Goal: Task Accomplishment & Management: Manage account settings

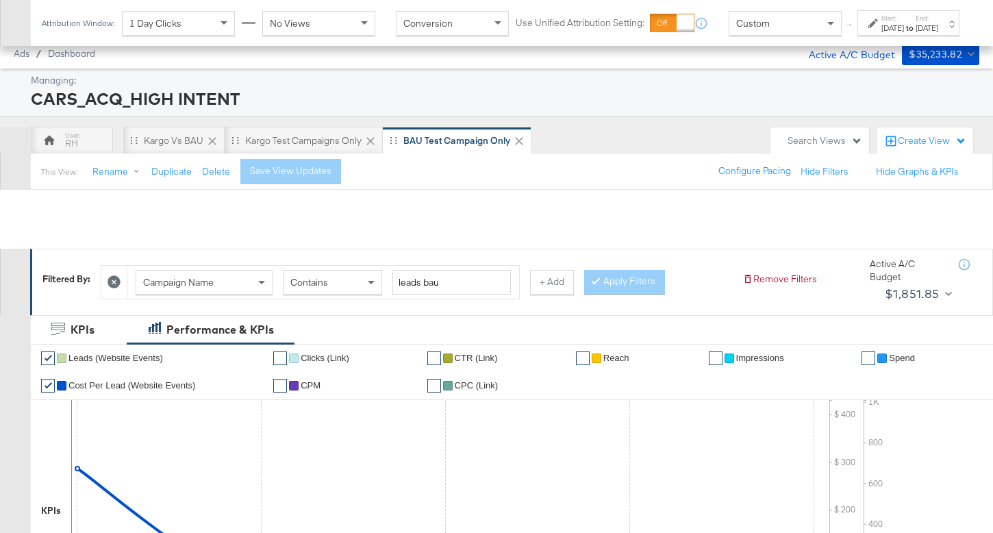
scroll to position [794, 0]
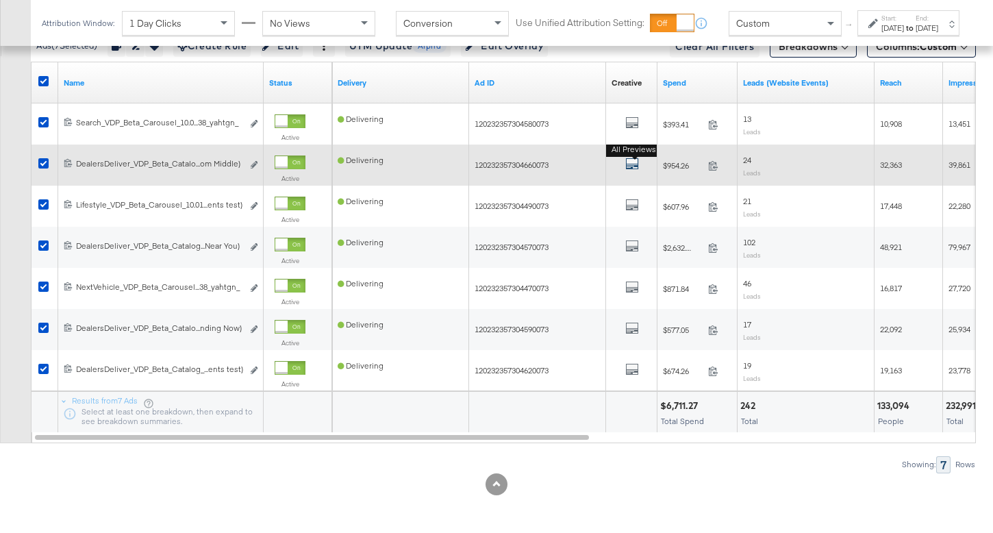
click at [628, 164] on icon "default" at bounding box center [632, 164] width 14 height 14
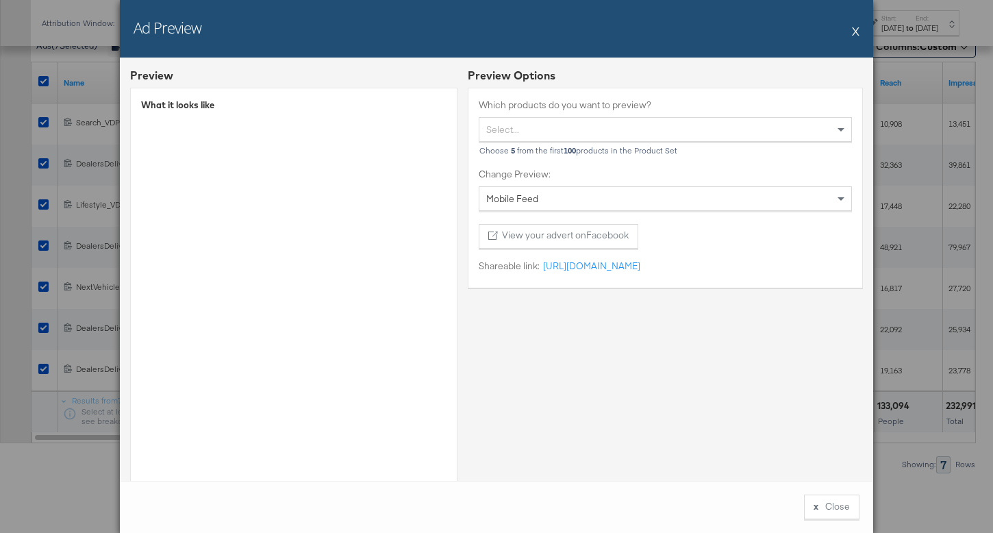
click at [854, 27] on button "X" at bounding box center [856, 30] width 8 height 27
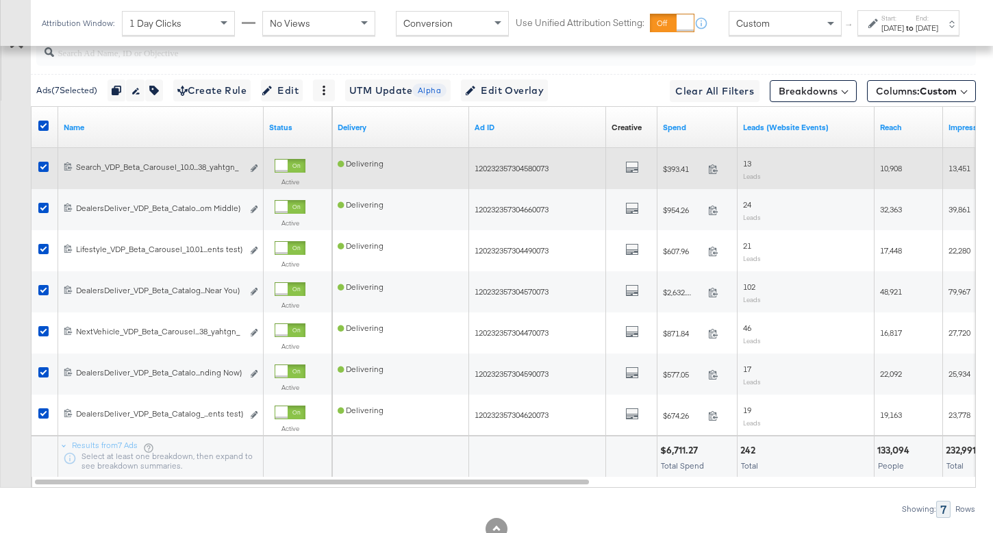
scroll to position [747, 0]
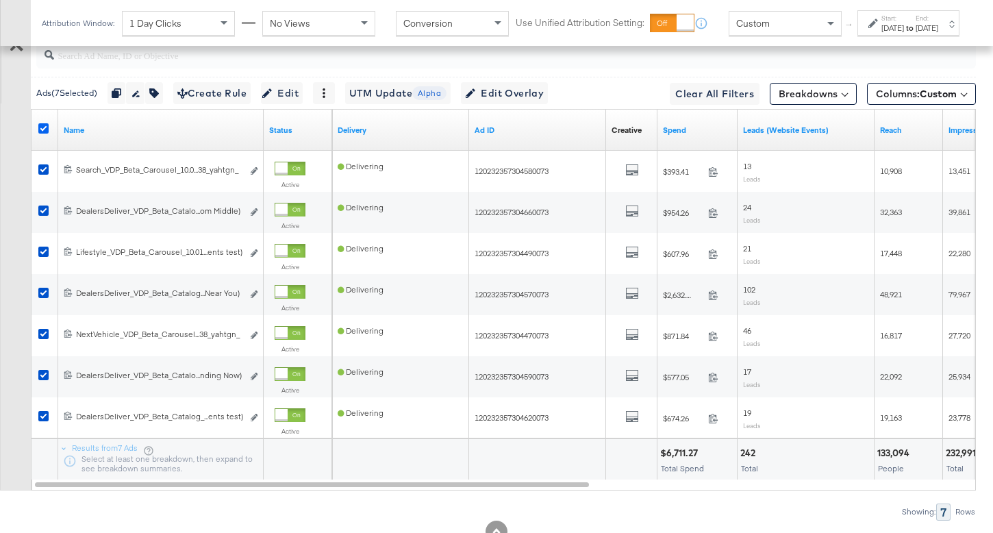
click at [38, 129] on icon at bounding box center [43, 128] width 10 height 10
click at [0, 0] on input "checkbox" at bounding box center [0, 0] width 0 height 0
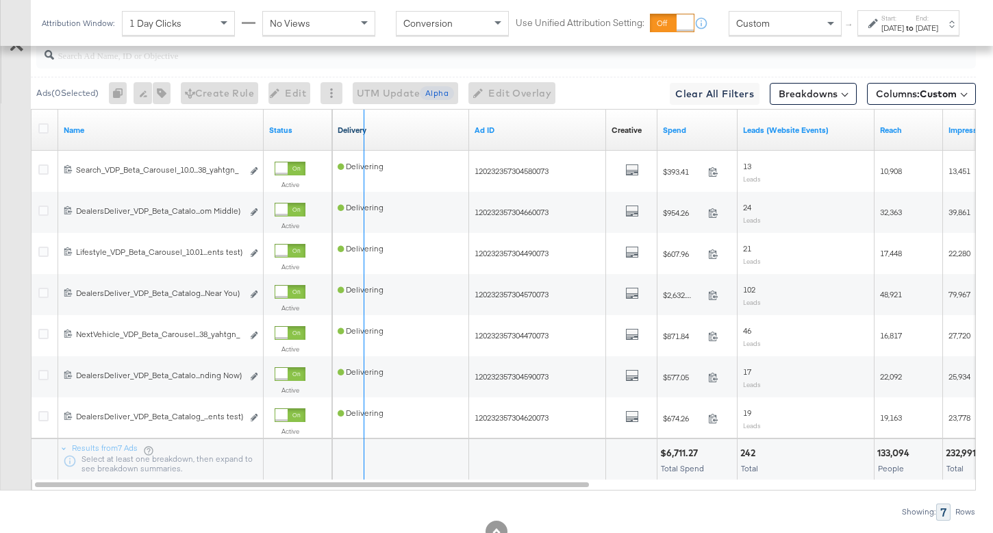
drag, startPoint x: 261, startPoint y: 130, endPoint x: 362, endPoint y: 132, distance: 100.7
click at [31, 110] on div "Name Status Delivery Ad ID Creative Sorting Unavailable Spend Leads (Website Ev…" at bounding box center [31, 110] width 0 height 0
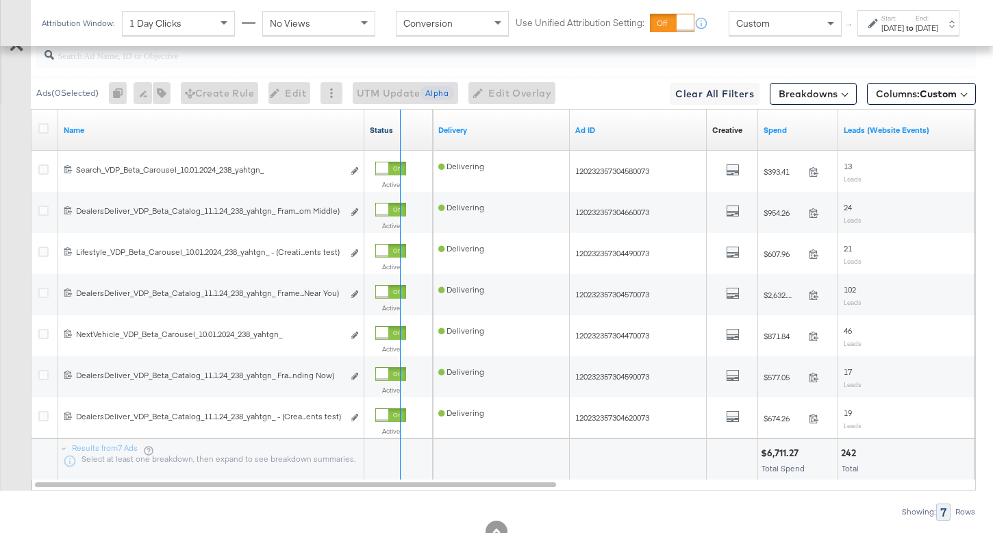
drag, startPoint x: 362, startPoint y: 132, endPoint x: 413, endPoint y: 133, distance: 51.4
click at [413, 133] on div "Name Status" at bounding box center [231, 130] width 401 height 41
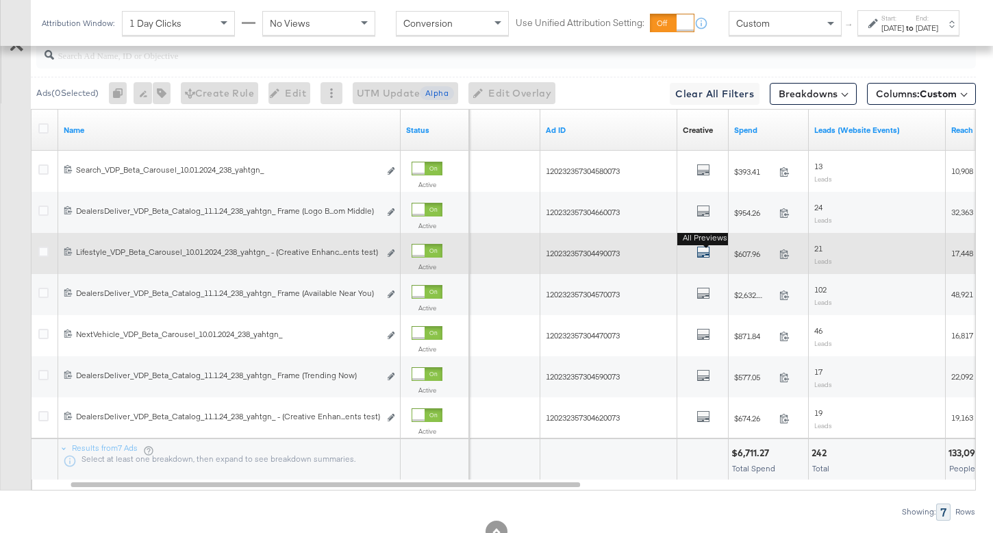
click at [698, 253] on icon "default" at bounding box center [703, 252] width 14 height 14
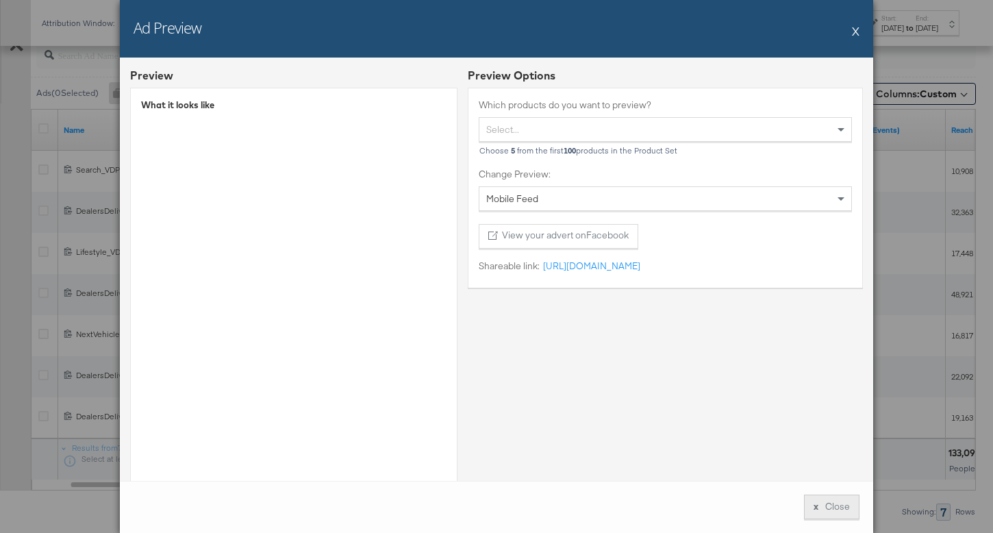
click at [821, 501] on button "x Close" at bounding box center [831, 506] width 55 height 25
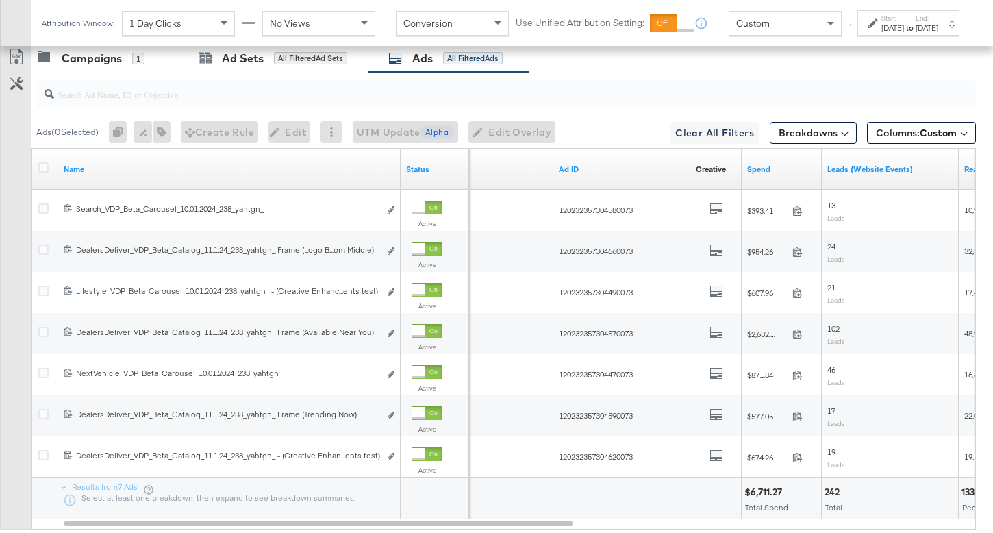
scroll to position [660, 0]
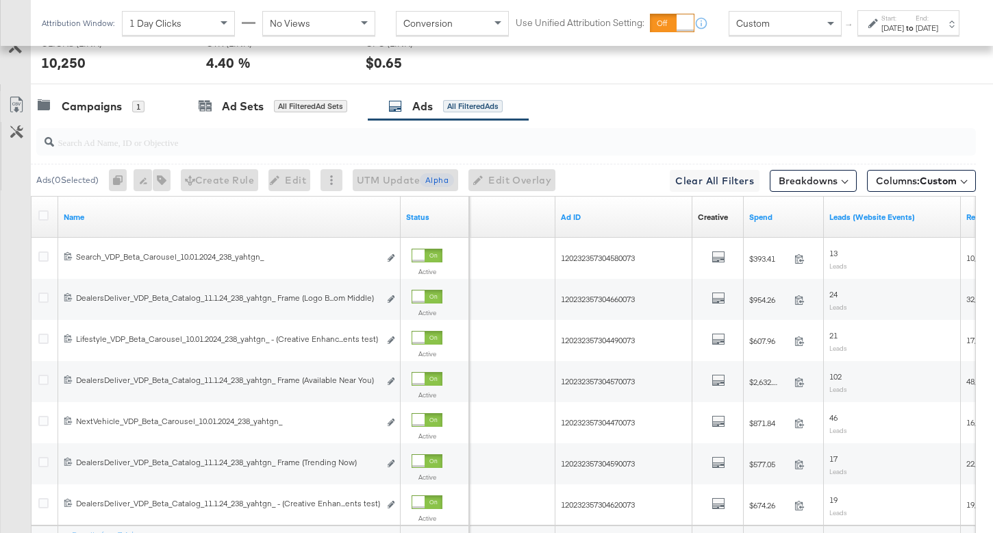
click at [257, 137] on input "search" at bounding box center [473, 136] width 838 height 27
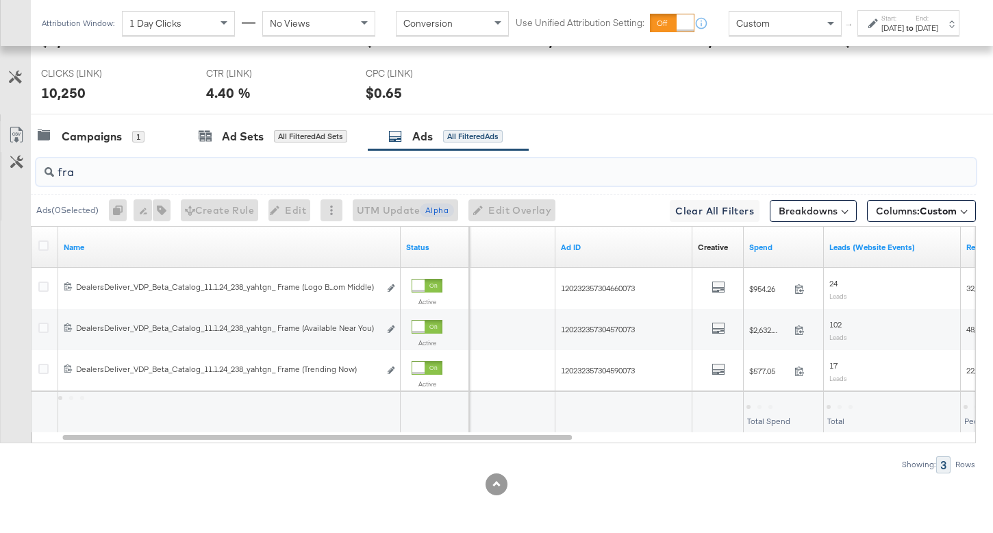
scroll to position [630, 0]
type input "fram"
click at [41, 243] on icon at bounding box center [43, 245] width 10 height 10
click at [0, 0] on input "checkbox" at bounding box center [0, 0] width 0 height 0
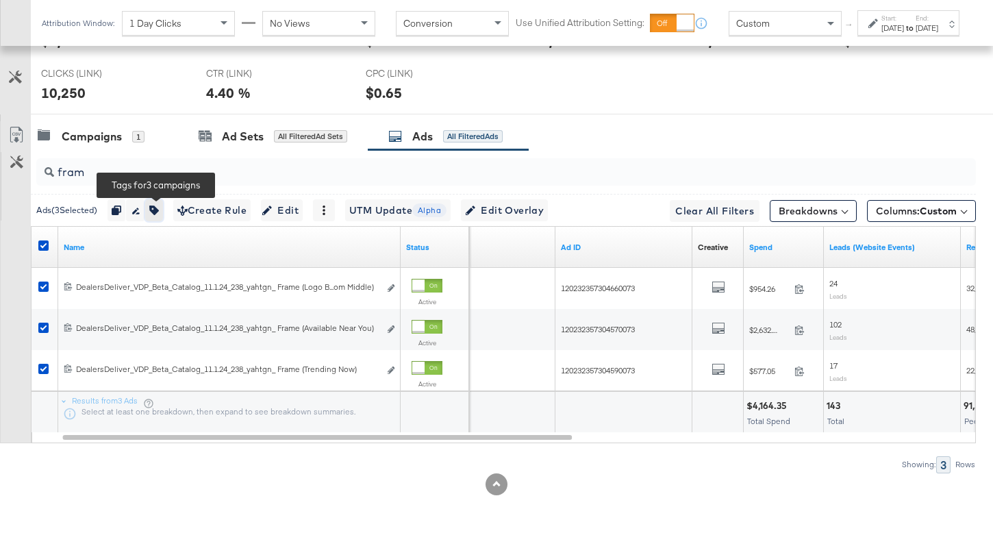
click at [163, 213] on button "button" at bounding box center [154, 210] width 18 height 22
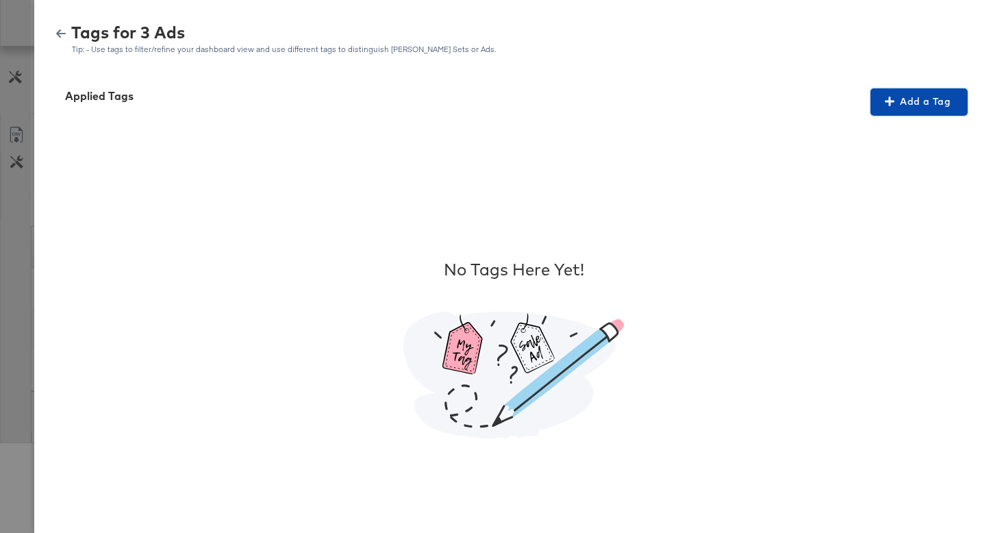
click at [886, 104] on icon "button" at bounding box center [890, 102] width 10 height 10
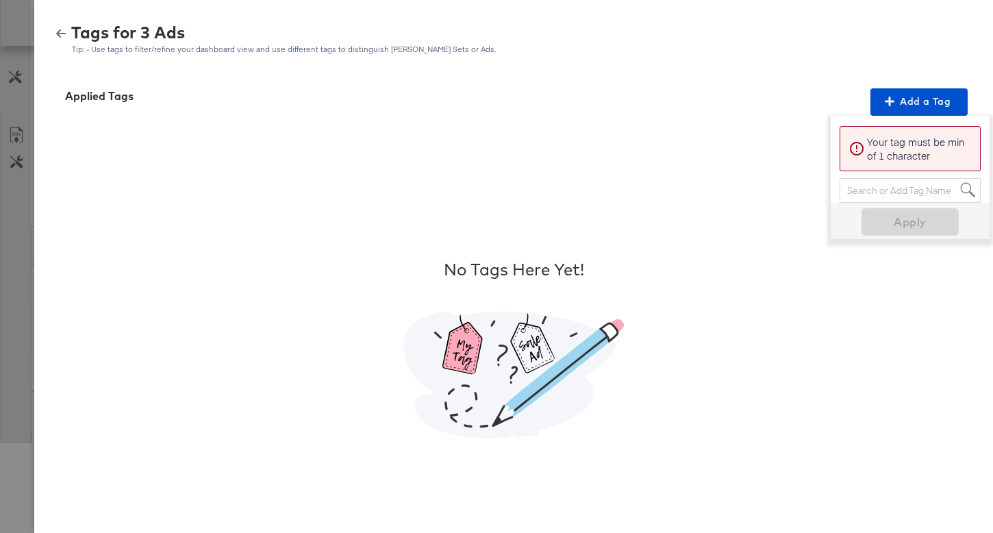
click at [881, 190] on div "Search or Add Tag Name" at bounding box center [910, 190] width 140 height 23
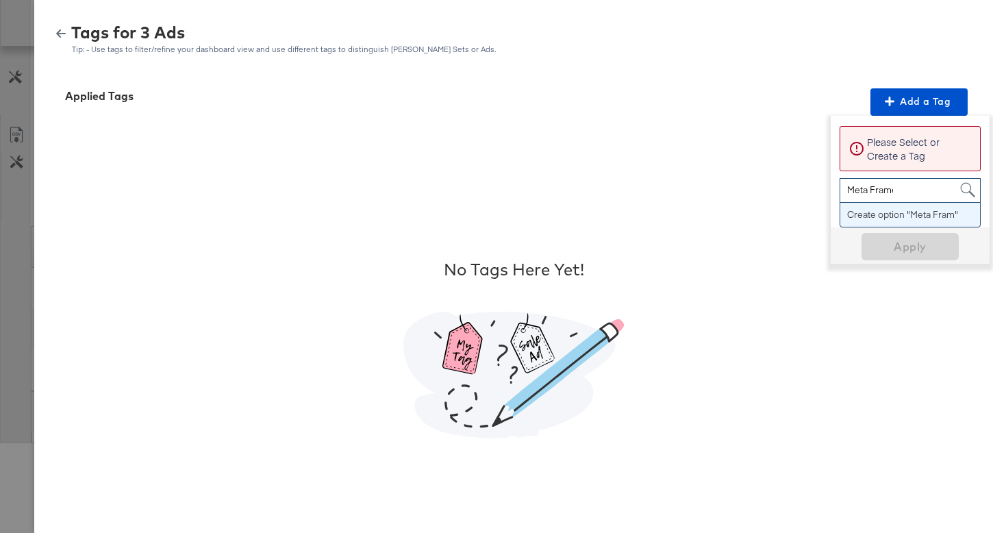
type input "Meta Frames"
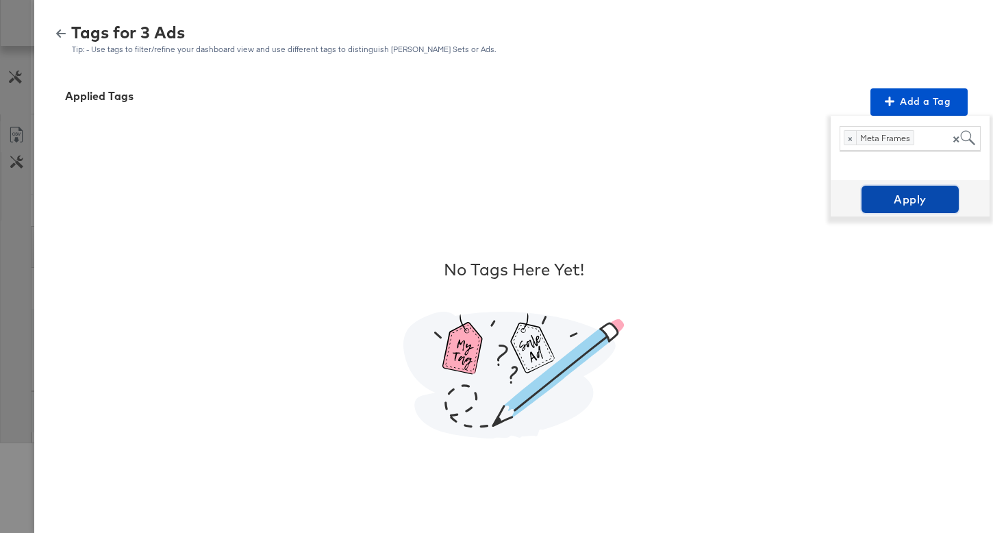
click at [910, 199] on span "Apply" at bounding box center [910, 199] width 86 height 19
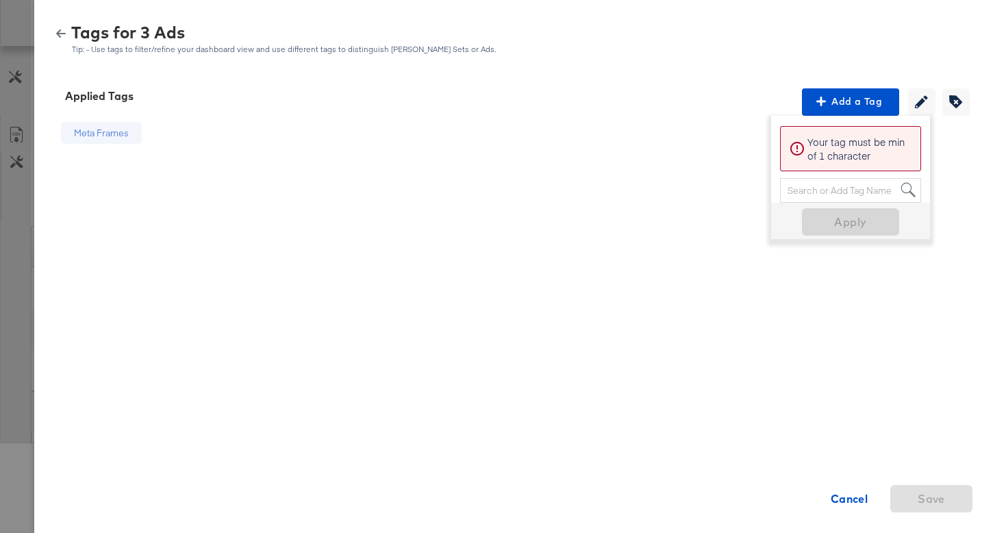
click at [61, 32] on icon "button" at bounding box center [61, 34] width 10 height 10
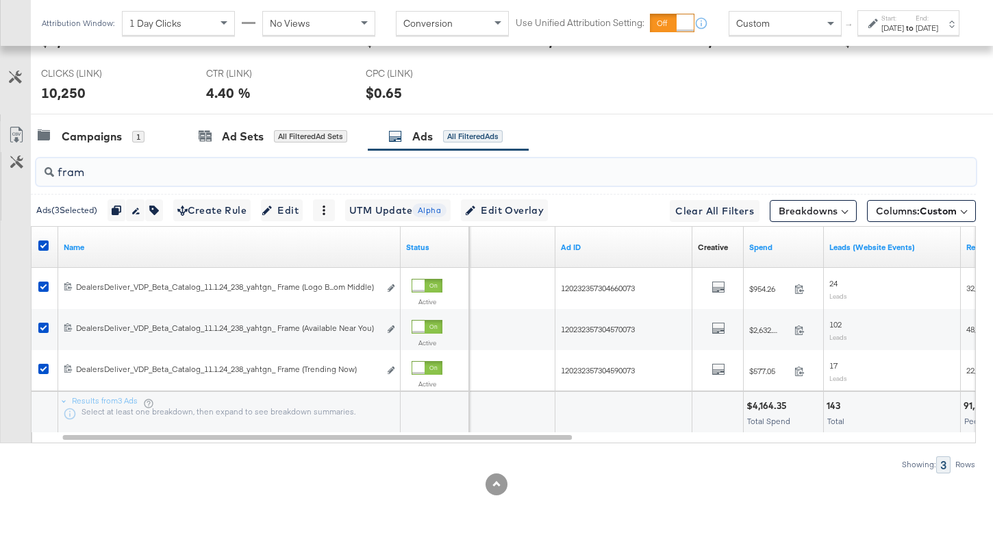
click at [87, 178] on input "fram" at bounding box center [473, 166] width 838 height 27
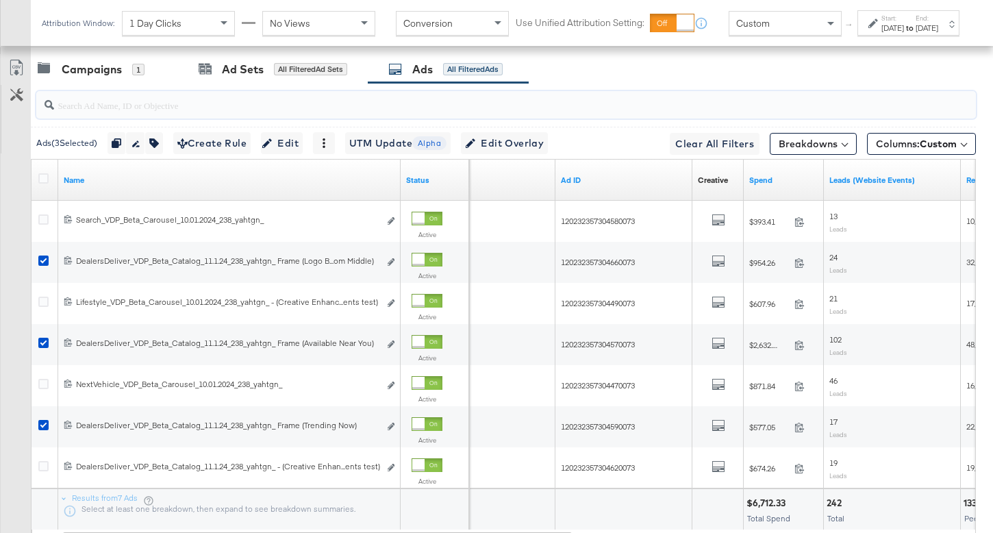
scroll to position [698, 0]
click at [42, 176] on icon at bounding box center [43, 177] width 10 height 10
click at [0, 0] on input "checkbox" at bounding box center [0, 0] width 0 height 0
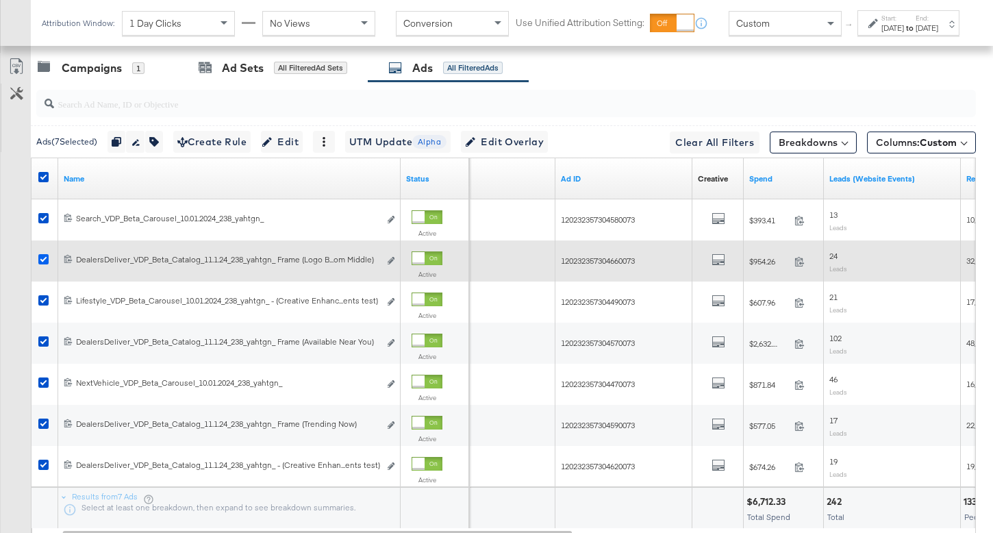
click at [42, 261] on icon at bounding box center [43, 259] width 10 height 10
click at [0, 0] on input "checkbox" at bounding box center [0, 0] width 0 height 0
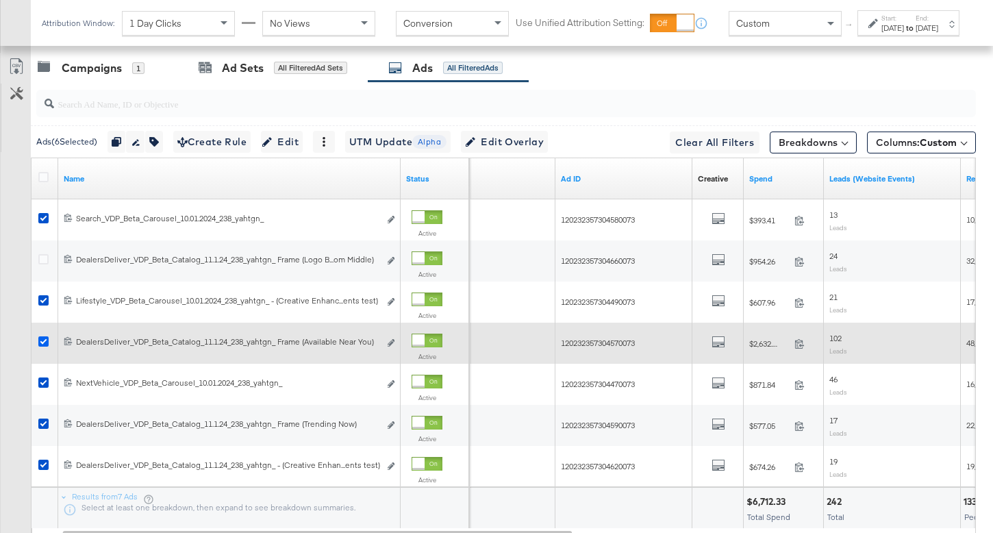
click at [40, 340] on icon at bounding box center [43, 341] width 10 height 10
click at [0, 0] on input "checkbox" at bounding box center [0, 0] width 0 height 0
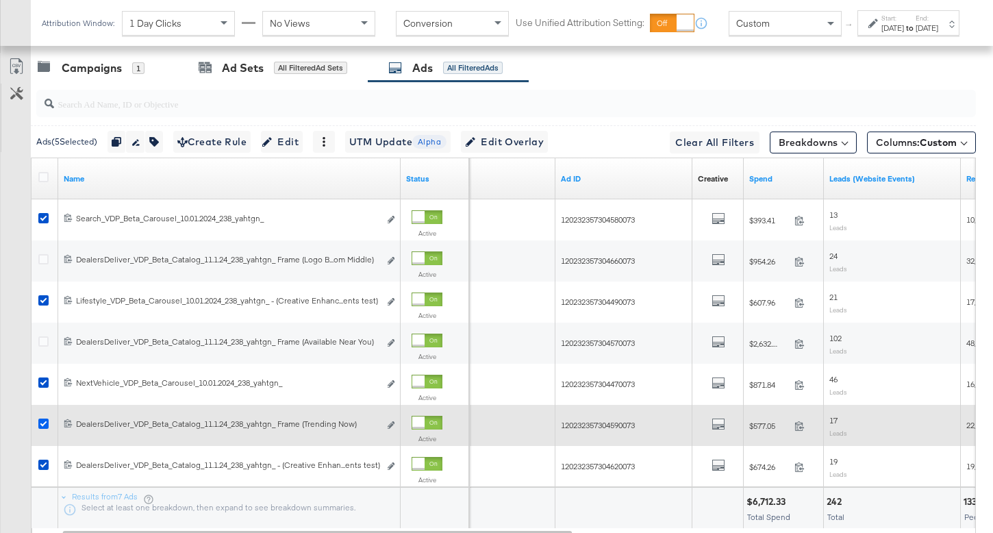
click at [42, 422] on icon at bounding box center [43, 423] width 10 height 10
click at [0, 0] on input "checkbox" at bounding box center [0, 0] width 0 height 0
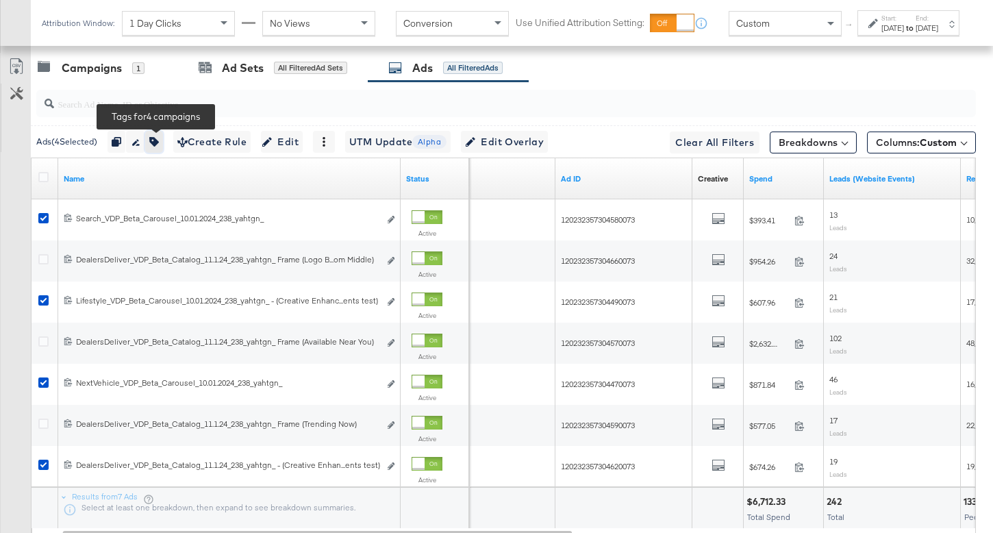
click at [153, 136] on button "button" at bounding box center [154, 142] width 18 height 22
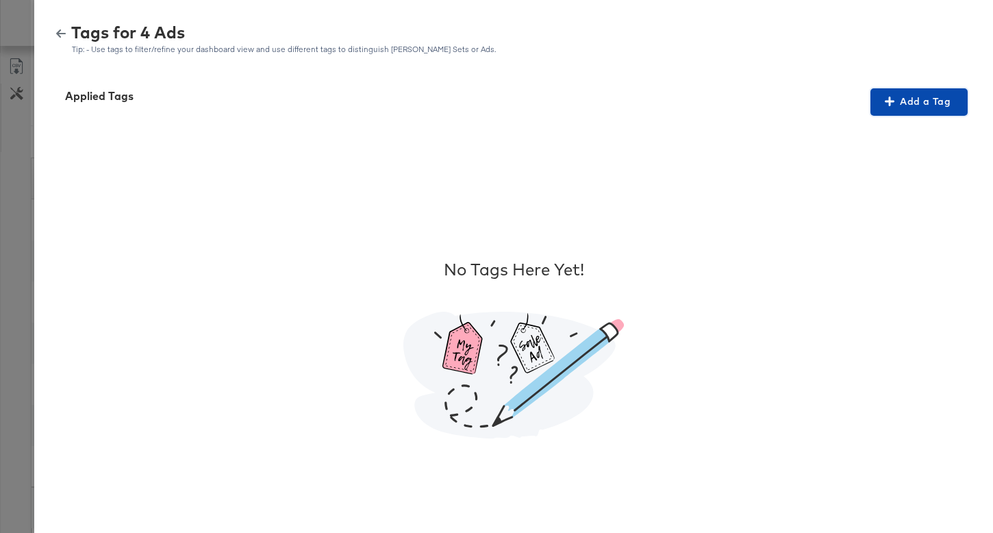
click at [929, 101] on span "Add a Tag" at bounding box center [919, 101] width 86 height 17
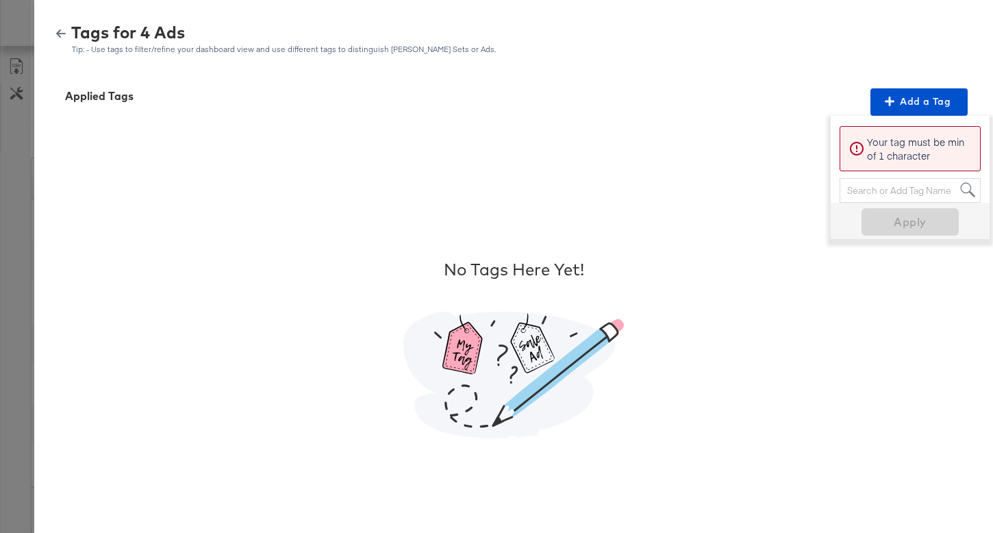
click at [858, 199] on div "Search or Add Tag Name" at bounding box center [910, 190] width 140 height 23
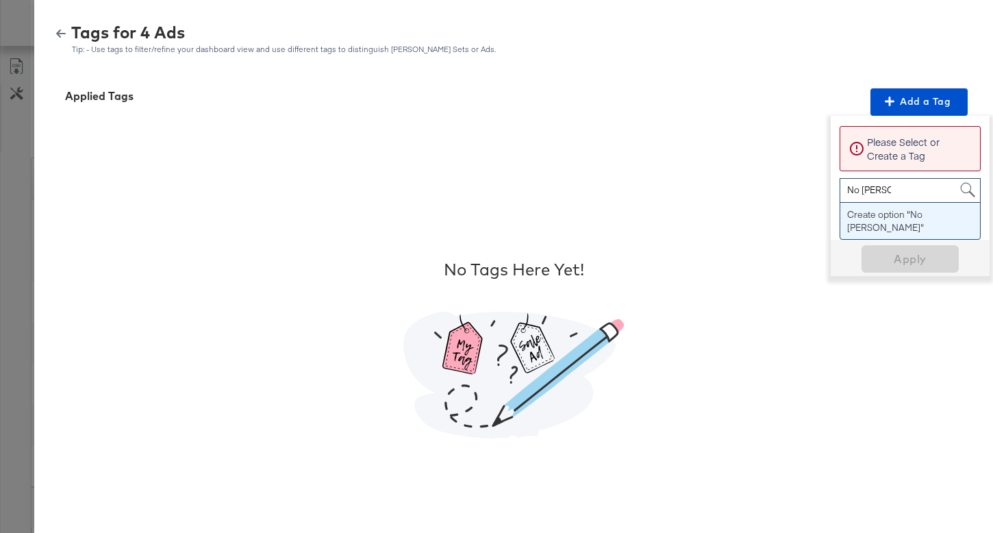
type input "No Overlay"
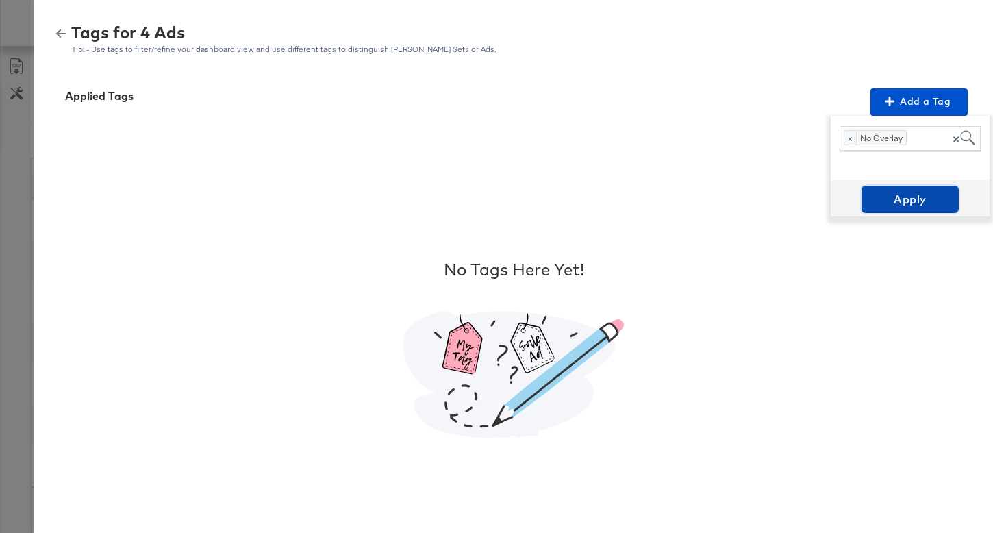
click at [888, 199] on span "Apply" at bounding box center [910, 199] width 86 height 19
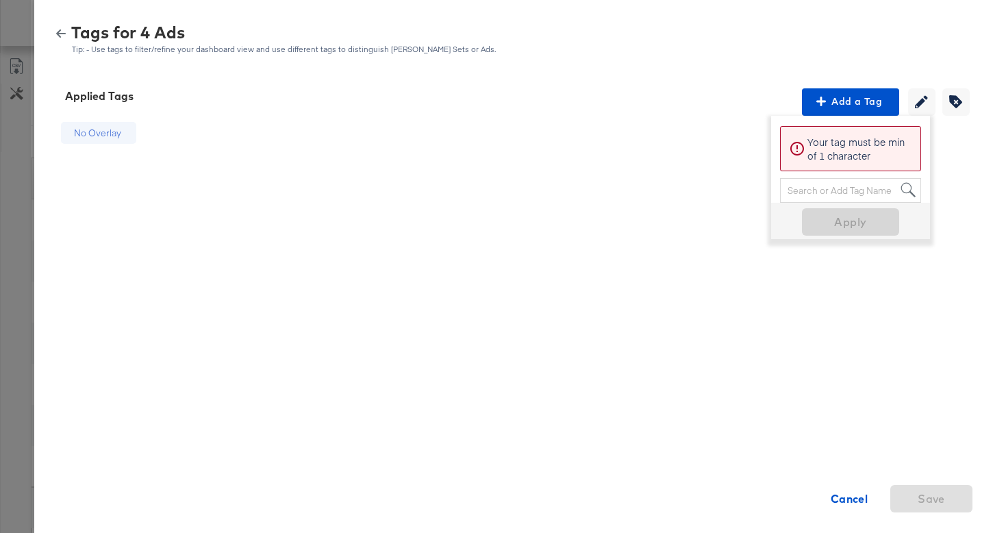
click at [13, 128] on div at bounding box center [496, 266] width 993 height 533
click at [63, 34] on icon "button" at bounding box center [61, 34] width 10 height 10
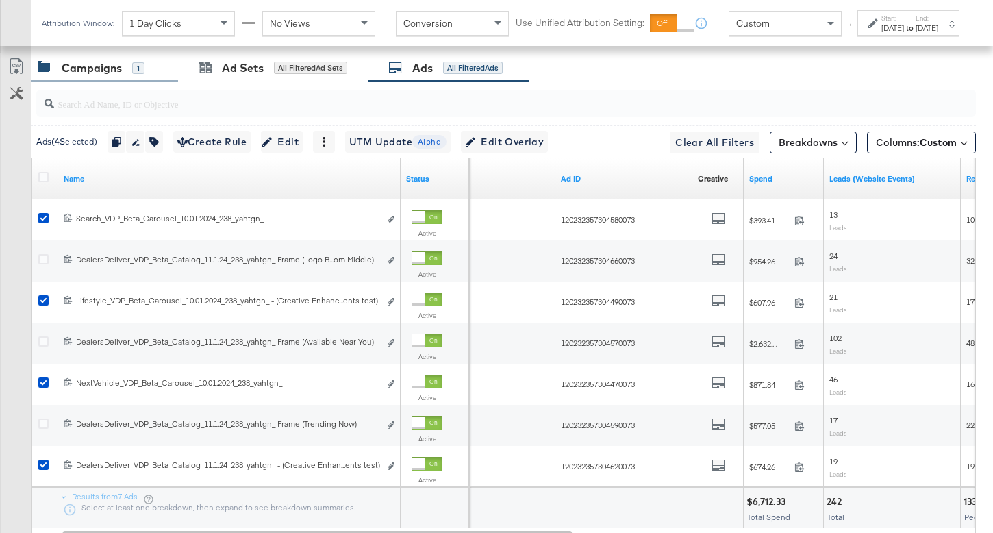
click at [97, 75] on div "Campaigns" at bounding box center [92, 68] width 60 height 16
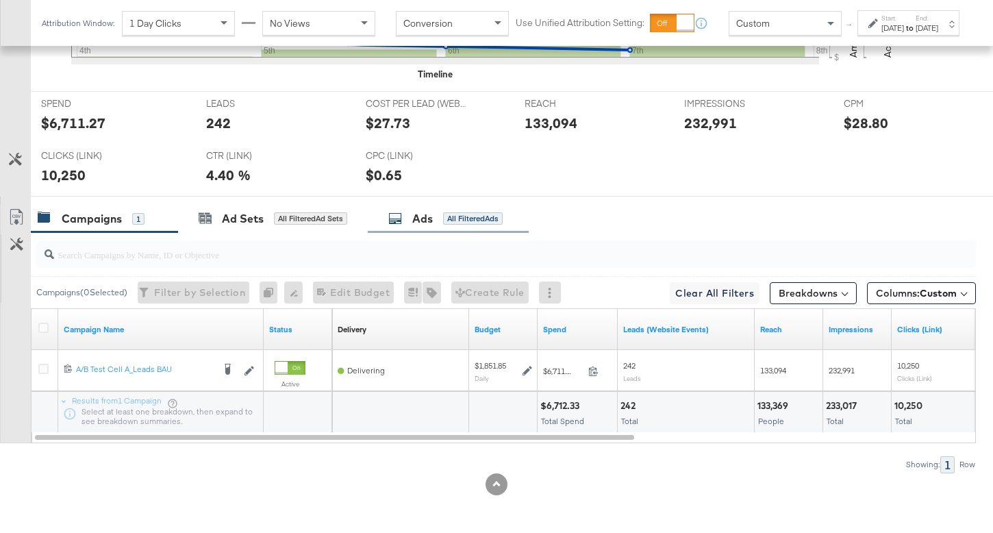
click at [409, 229] on div "Ads All Filtered Ads" at bounding box center [448, 218] width 161 height 29
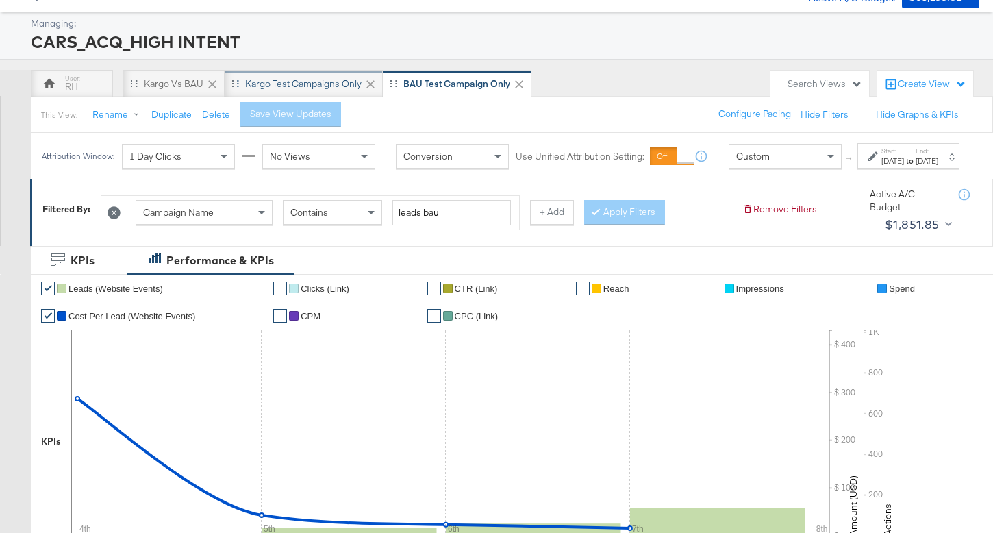
scroll to position [48, 0]
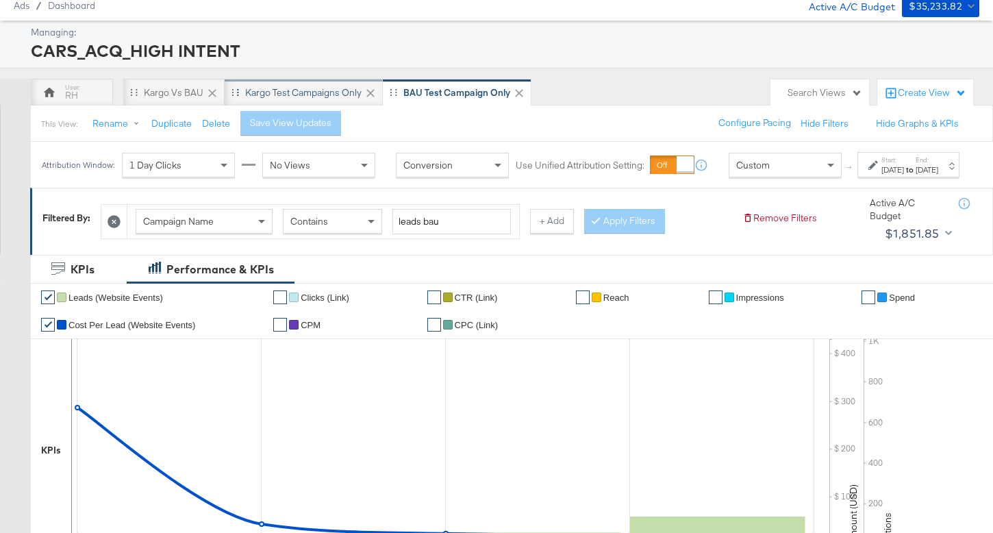
click at [298, 91] on div "Kargo test campaigns only" at bounding box center [303, 92] width 116 height 13
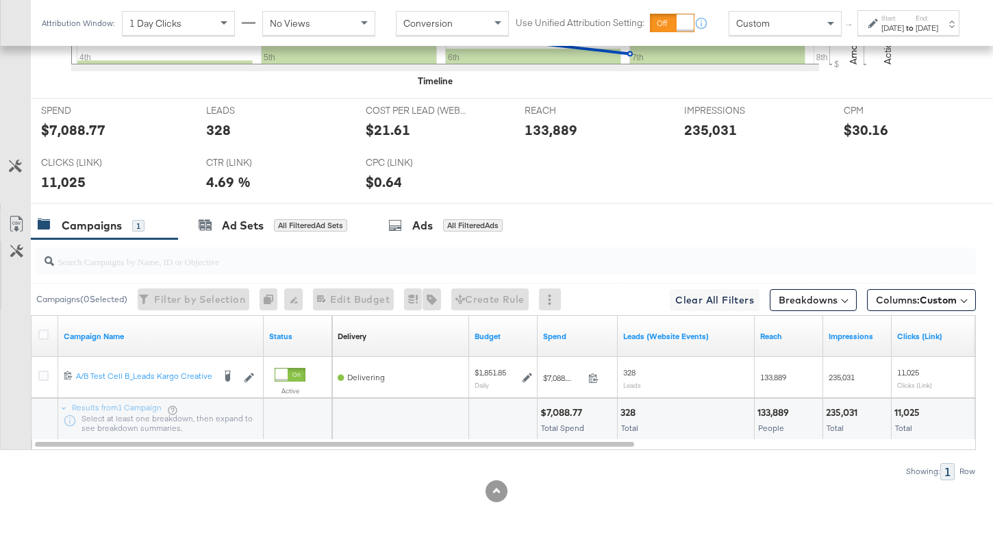
scroll to position [548, 0]
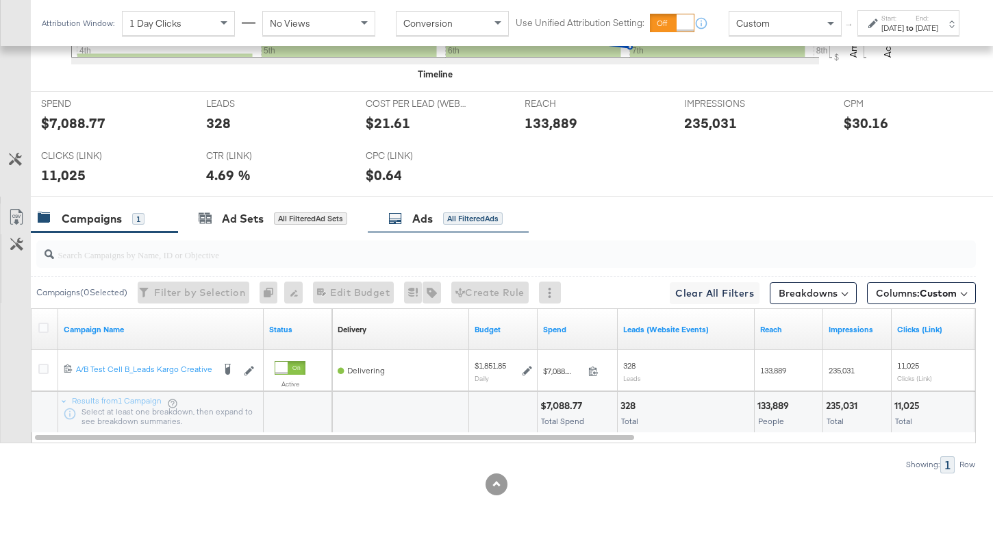
click at [433, 214] on div "Ads" at bounding box center [422, 219] width 21 height 16
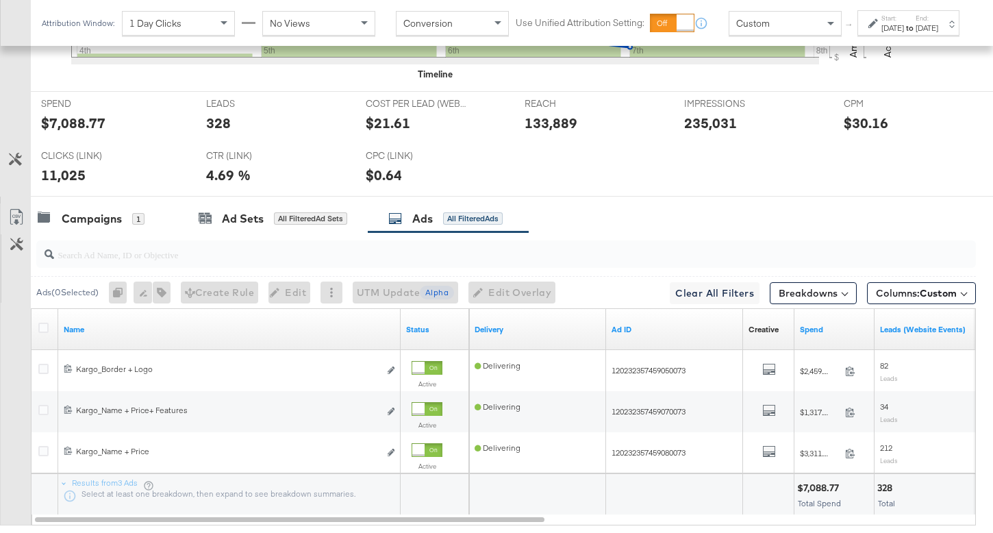
scroll to position [630, 0]
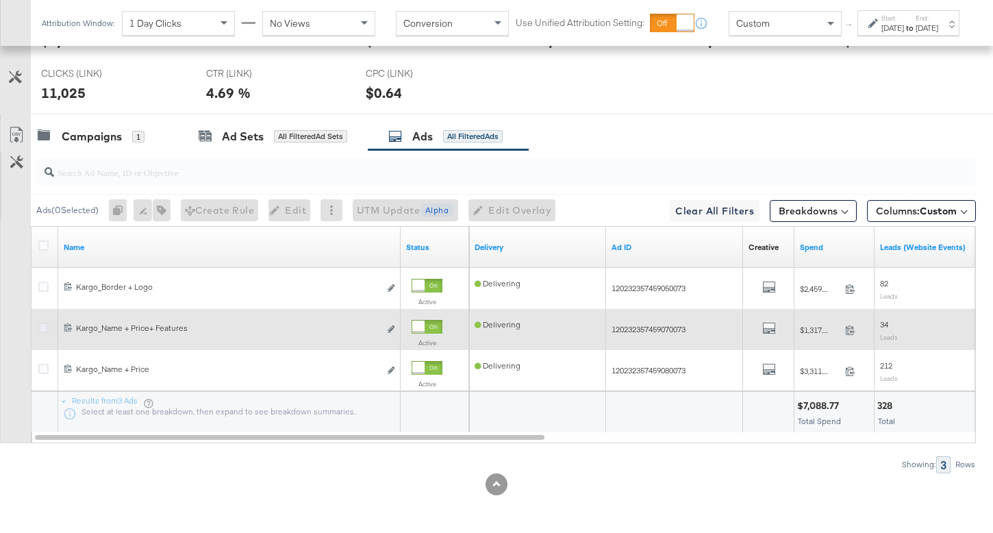
click at [42, 329] on icon at bounding box center [43, 327] width 10 height 10
click at [0, 0] on input "checkbox" at bounding box center [0, 0] width 0 height 0
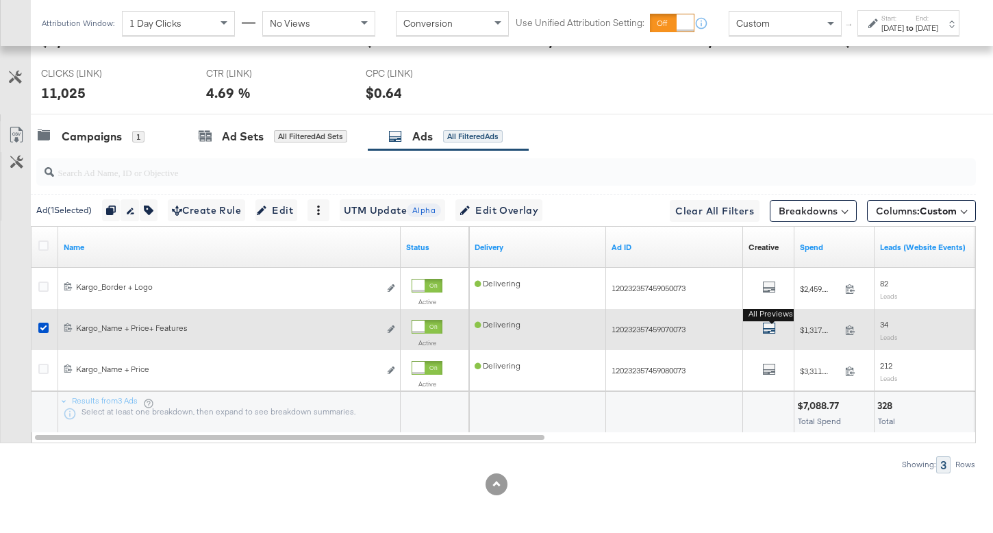
click at [771, 331] on icon "default" at bounding box center [769, 328] width 14 height 14
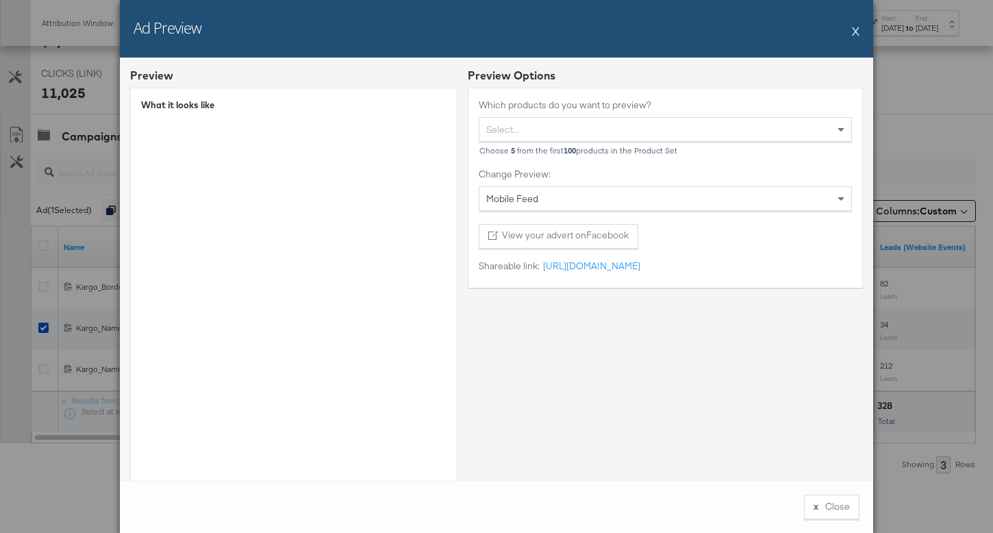
click at [27, 375] on div "Ad Preview X Preview What it looks like Preview Options Which products do you w…" at bounding box center [496, 266] width 993 height 533
click at [848, 509] on button "x Close" at bounding box center [831, 506] width 55 height 25
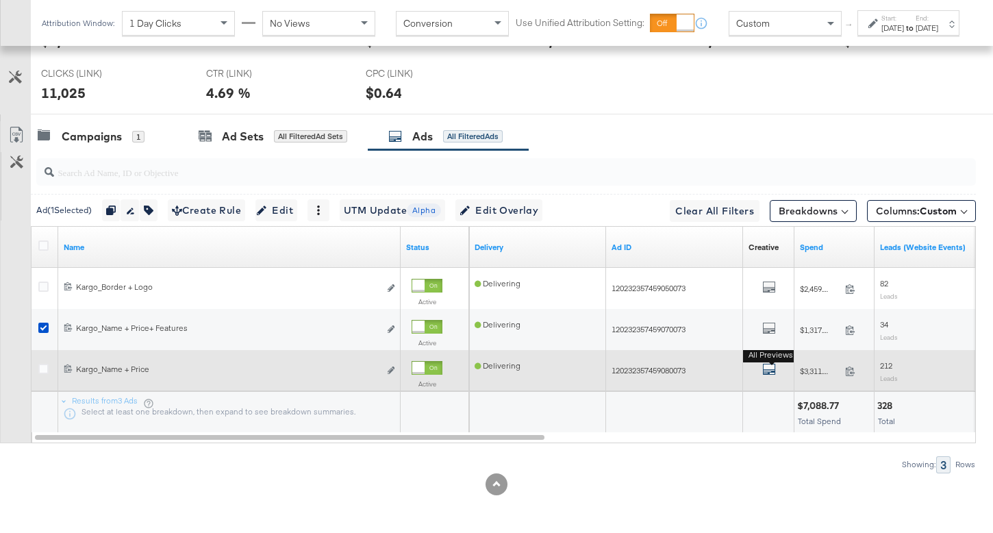
click at [769, 370] on icon "default" at bounding box center [769, 369] width 14 height 14
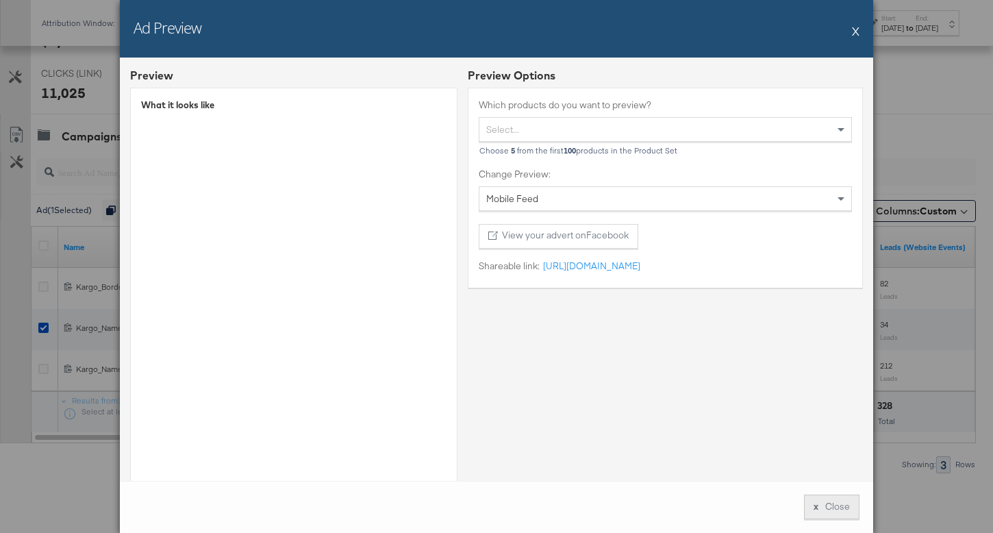
click at [820, 510] on button "x Close" at bounding box center [831, 506] width 55 height 25
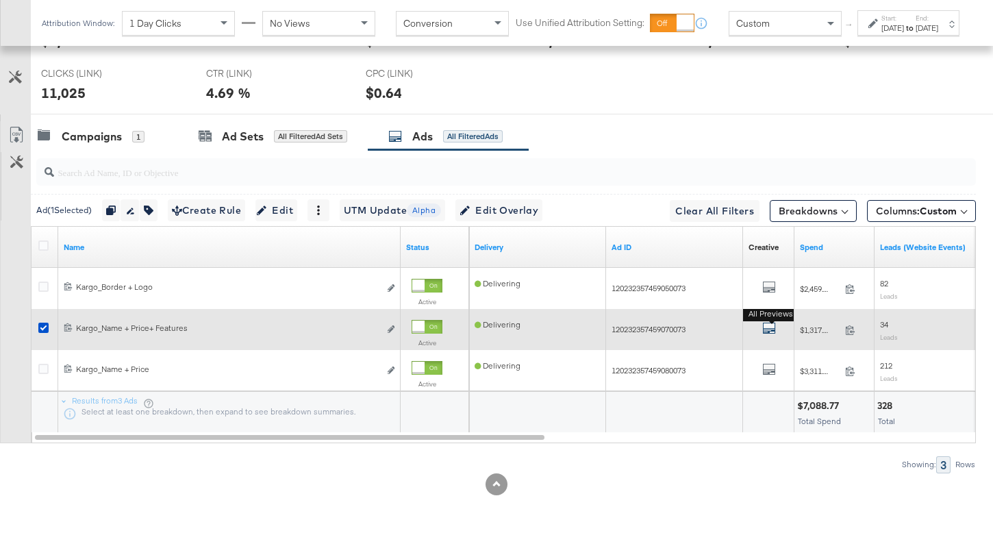
click at [765, 327] on icon "default" at bounding box center [769, 328] width 14 height 14
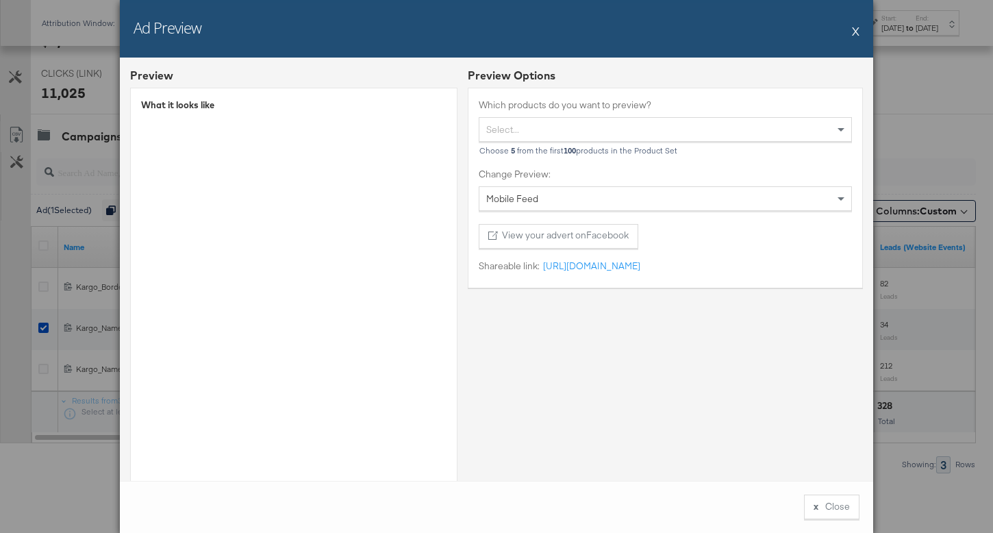
click at [837, 57] on div "Ad Preview X Preview What it looks like Preview Options Which products do you w…" at bounding box center [496, 266] width 753 height 533
click at [859, 30] on button "X" at bounding box center [856, 30] width 8 height 27
